Goal: Information Seeking & Learning: Learn about a topic

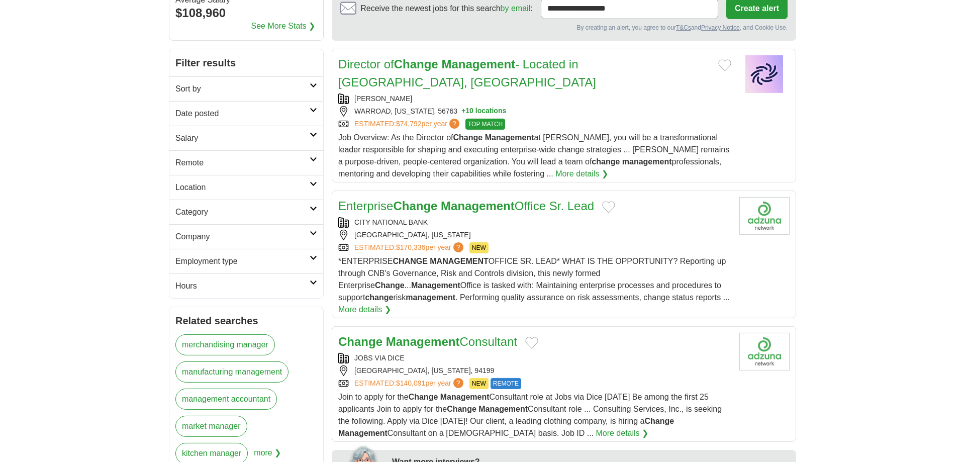
scroll to position [102, 0]
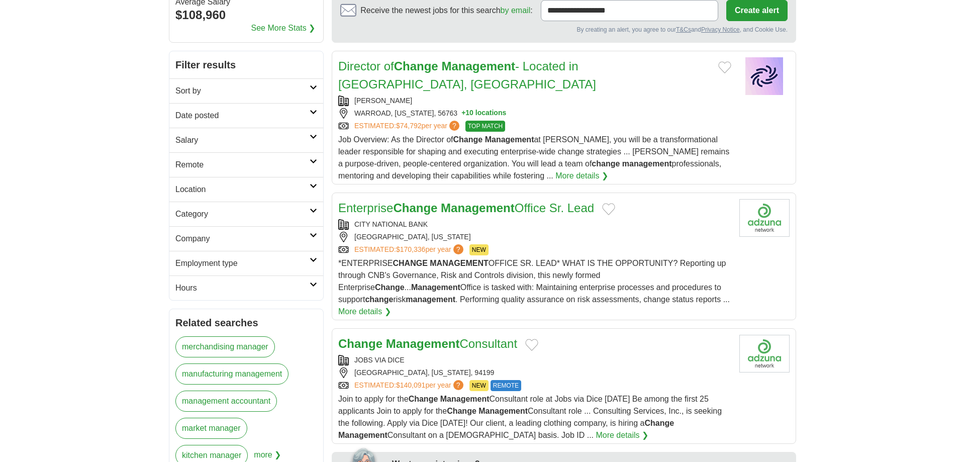
click at [532, 201] on link "Enterprise Change Management Office Sr. Lead" at bounding box center [466, 208] width 256 height 14
click at [391, 305] on link "More details ❯" at bounding box center [364, 311] width 53 height 12
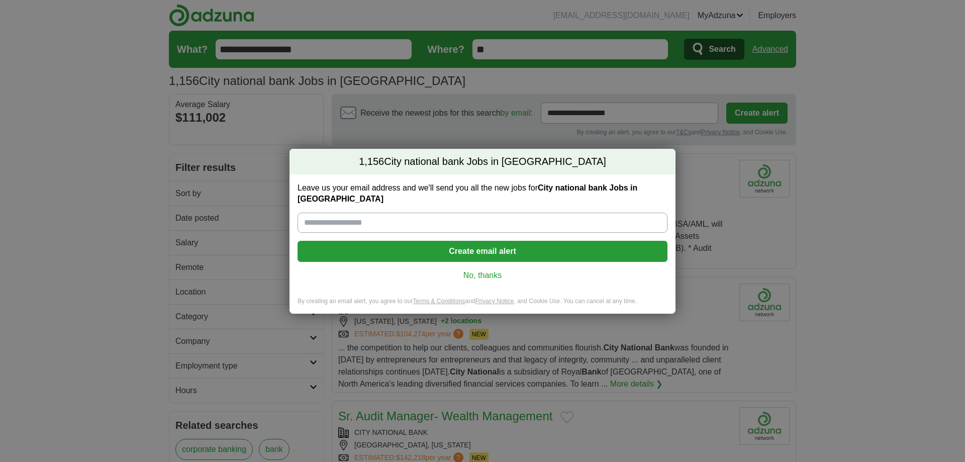
click at [475, 272] on link "No, thanks" at bounding box center [482, 275] width 354 height 11
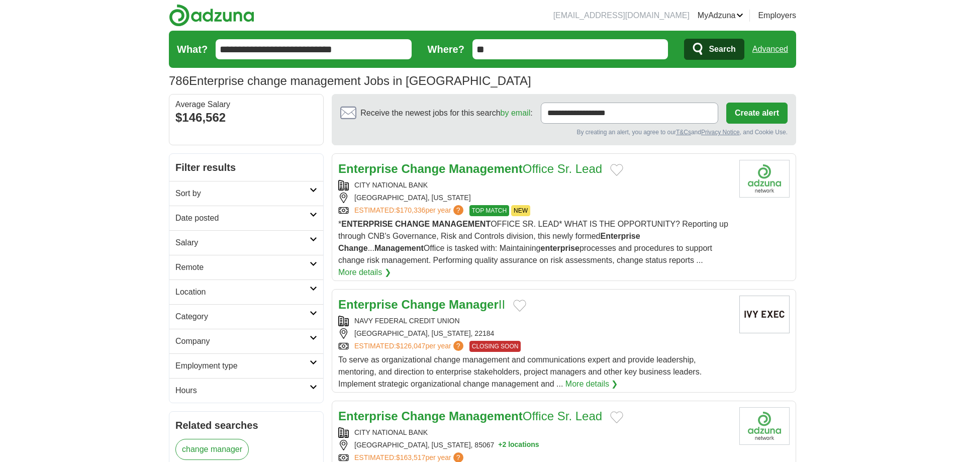
click at [495, 171] on strong "Management" at bounding box center [486, 169] width 74 height 14
click at [756, 183] on img at bounding box center [764, 179] width 50 height 38
